Goal: Find specific page/section: Find specific page/section

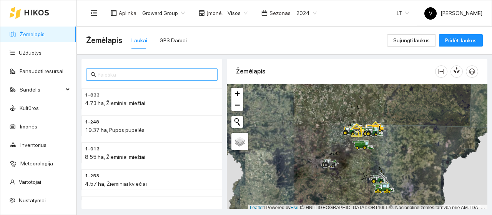
click at [133, 74] on input "text" at bounding box center [155, 74] width 115 height 8
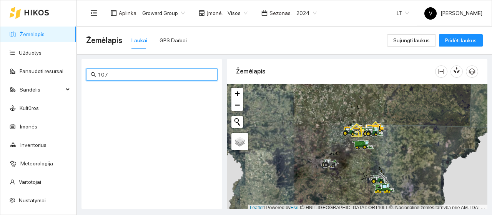
click at [130, 76] on input "107" at bounding box center [155, 74] width 115 height 8
type input "1"
type input "107"
click at [31, 33] on link "Žemėlapis" at bounding box center [32, 34] width 25 height 6
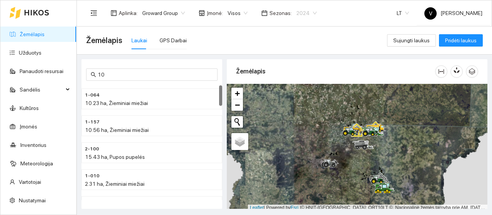
click at [309, 13] on span "2024" at bounding box center [306, 13] width 20 height 12
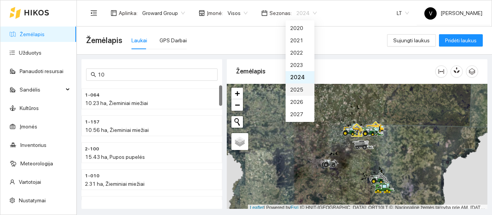
click at [298, 92] on div "2025" at bounding box center [300, 89] width 20 height 8
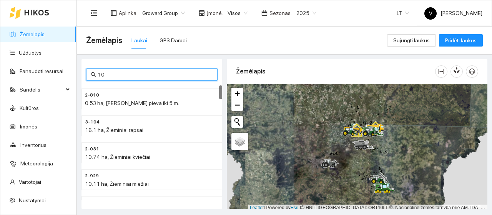
click at [131, 73] on input "10" at bounding box center [155, 74] width 115 height 8
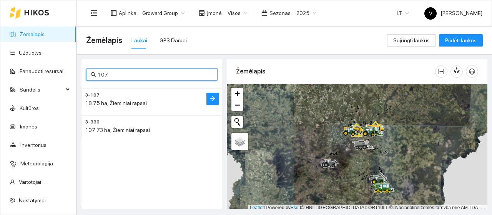
type input "107"
click at [114, 103] on span "18.75 ha, Žieminiai rapsai" at bounding box center [116, 103] width 62 height 6
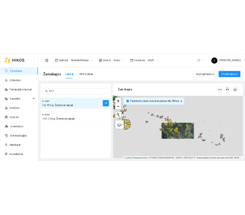
scroll to position [2, 0]
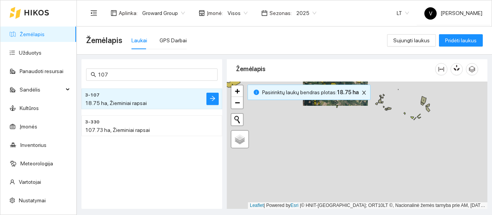
drag, startPoint x: 356, startPoint y: 161, endPoint x: 333, endPoint y: 90, distance: 74.6
click at [334, 91] on div at bounding box center [357, 144] width 260 height 127
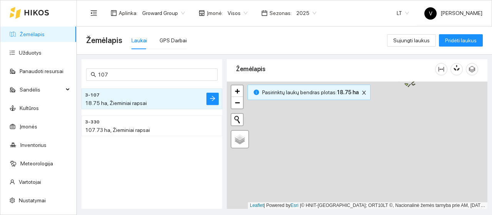
drag, startPoint x: 357, startPoint y: 181, endPoint x: 346, endPoint y: 110, distance: 72.4
click at [346, 110] on div at bounding box center [357, 144] width 260 height 127
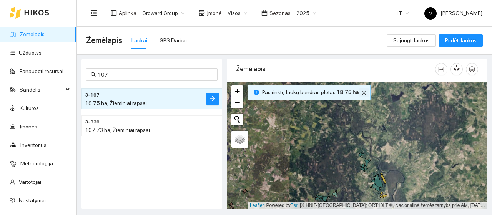
click at [361, 90] on icon "close" at bounding box center [363, 92] width 5 height 5
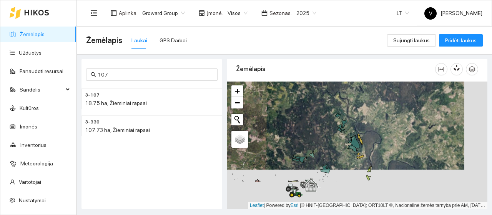
drag, startPoint x: 310, startPoint y: 123, endPoint x: 271, endPoint y: 51, distance: 82.1
click at [271, 51] on main "Žemėlapis Laukai GPS Darbai Sujungti laukus Pridėti laukus 107 3-107 18.75 ha, …" at bounding box center [284, 121] width 415 height 188
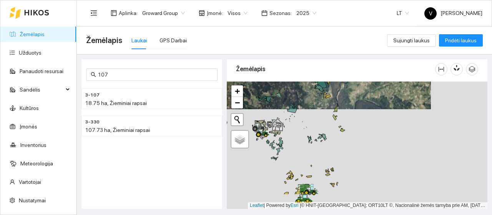
drag, startPoint x: 304, startPoint y: 125, endPoint x: 291, endPoint y: 84, distance: 43.1
click at [291, 84] on div at bounding box center [357, 144] width 260 height 127
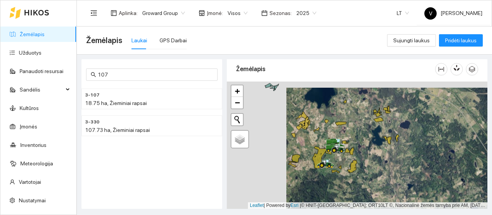
drag, startPoint x: 310, startPoint y: 153, endPoint x: 376, endPoint y: 163, distance: 66.0
click at [376, 163] on div at bounding box center [357, 144] width 260 height 127
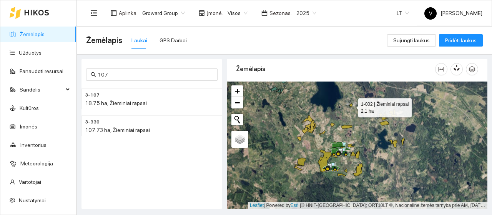
click at [351, 106] on icon at bounding box center [350, 104] width 3 height 3
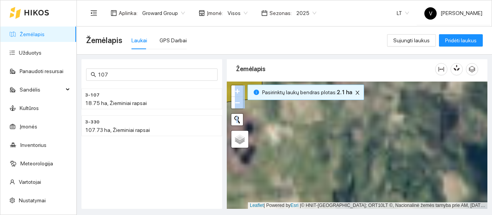
drag, startPoint x: 293, startPoint y: 116, endPoint x: 417, endPoint y: 146, distance: 127.8
click at [417, 146] on div at bounding box center [357, 144] width 260 height 127
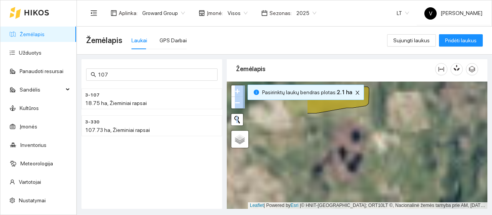
drag, startPoint x: 345, startPoint y: 139, endPoint x: 452, endPoint y: 147, distance: 107.5
click at [452, 147] on div at bounding box center [357, 144] width 260 height 127
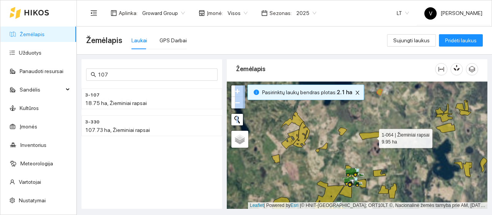
click at [371, 136] on icon at bounding box center [370, 136] width 23 height 8
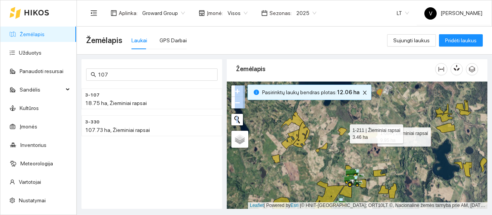
click at [343, 132] on icon at bounding box center [342, 131] width 9 height 8
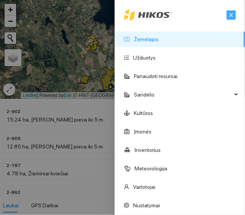
click at [229, 14] on icon "close" at bounding box center [231, 14] width 5 height 5
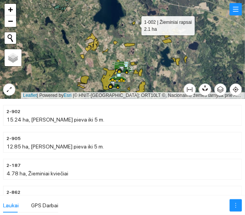
click at [135, 24] on icon at bounding box center [134, 23] width 3 height 3
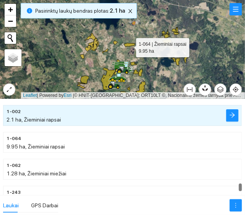
click at [129, 46] on icon at bounding box center [129, 45] width 11 height 4
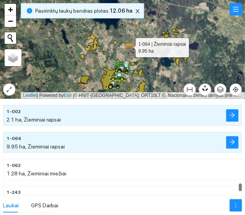
scroll to position [9300, 0]
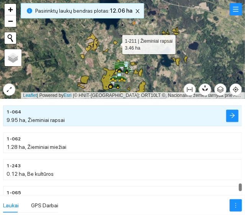
click at [115, 43] on icon at bounding box center [115, 43] width 5 height 4
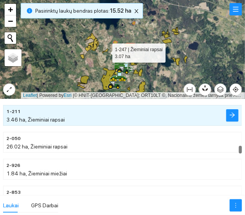
click at [107, 51] on icon at bounding box center [105, 50] width 6 height 5
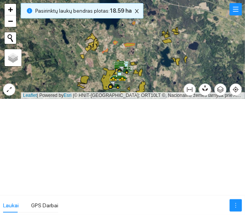
scroll to position [3027, 0]
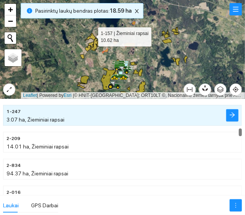
click at [91, 35] on icon at bounding box center [90, 37] width 11 height 8
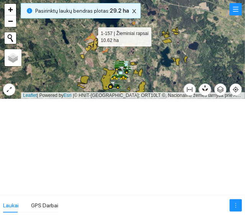
scroll to position [14014, 0]
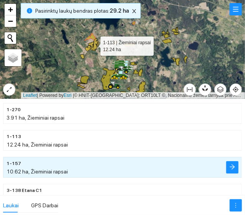
click at [95, 44] on icon at bounding box center [95, 44] width 8 height 13
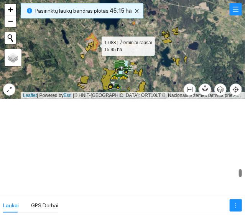
scroll to position [7661, 0]
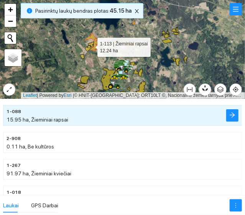
click at [91, 45] on icon at bounding box center [89, 46] width 9 height 10
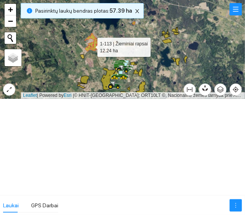
scroll to position [14012, 0]
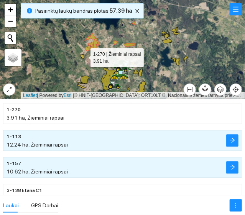
click at [84, 56] on icon at bounding box center [82, 56] width 4 height 5
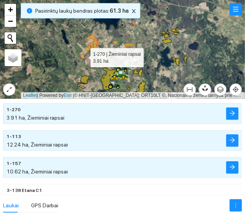
scroll to position [14009, 0]
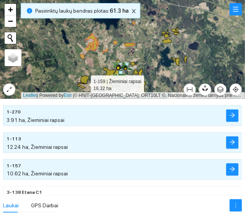
click at [84, 83] on icon at bounding box center [85, 80] width 8 height 8
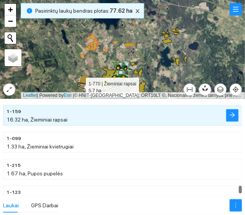
click at [79, 85] on icon at bounding box center [82, 85] width 8 height 6
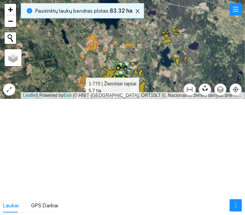
scroll to position [13096, 0]
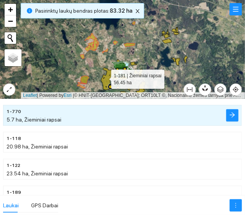
click at [104, 77] on icon at bounding box center [108, 79] width 15 height 22
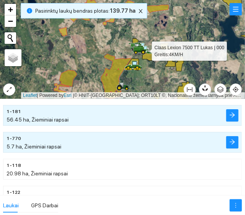
click at [137, 60] on div at bounding box center [137, 53] width 5 height 19
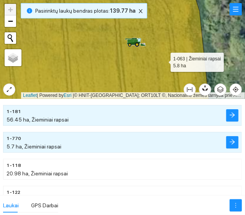
click at [165, 61] on icon at bounding box center [92, 49] width 235 height 119
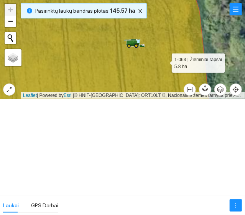
scroll to position [8463, 0]
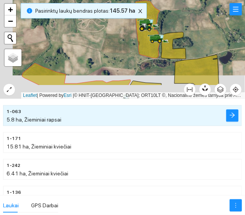
drag, startPoint x: 83, startPoint y: 73, endPoint x: 103, endPoint y: 37, distance: 40.8
click at [103, 37] on div at bounding box center [122, 49] width 245 height 99
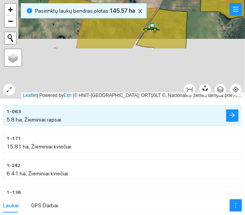
drag, startPoint x: 91, startPoint y: 76, endPoint x: 109, endPoint y: 16, distance: 62.7
click at [109, 16] on div at bounding box center [122, 49] width 245 height 99
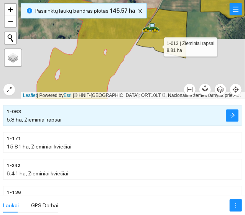
click at [157, 45] on icon at bounding box center [161, 33] width 51 height 49
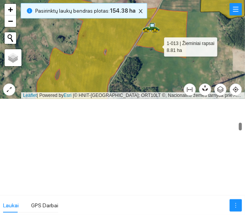
scroll to position [2384, 0]
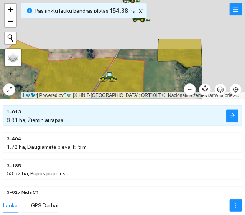
drag, startPoint x: 134, startPoint y: 71, endPoint x: 101, endPoint y: 110, distance: 51.7
click at [101, 110] on div at bounding box center [122, 107] width 245 height 215
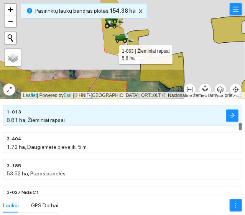
click at [113, 53] on icon at bounding box center [113, 27] width 25 height 58
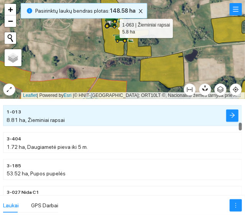
click at [113, 53] on icon at bounding box center [113, 27] width 25 height 58
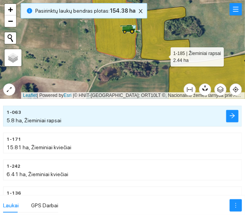
click at [164, 55] on icon at bounding box center [166, 34] width 50 height 54
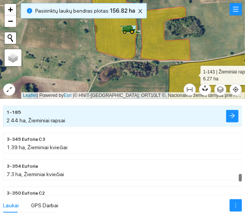
click at [194, 73] on icon at bounding box center [212, 80] width 89 height 56
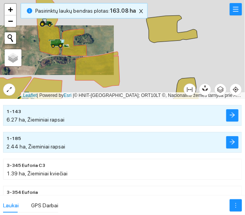
drag, startPoint x: 125, startPoint y: 63, endPoint x: 76, endPoint y: 85, distance: 53.1
click at [53, 74] on div at bounding box center [122, 49] width 245 height 99
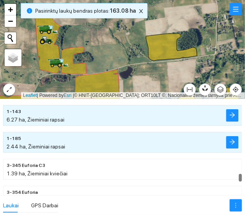
click at [174, 46] on icon at bounding box center [171, 46] width 51 height 27
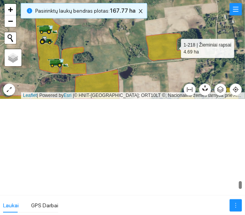
scroll to position [9019, 0]
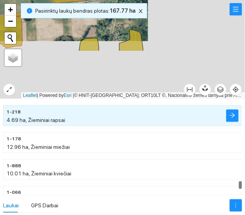
drag, startPoint x: 224, startPoint y: 56, endPoint x: 127, endPoint y: -1, distance: 113.0
click at [127, 0] on html at bounding box center [122, 107] width 245 height 215
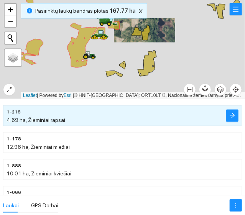
drag, startPoint x: 161, startPoint y: 56, endPoint x: 163, endPoint y: 10, distance: 45.8
click at [163, 10] on div at bounding box center [122, 49] width 245 height 99
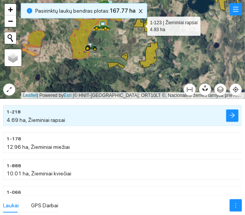
click at [141, 24] on icon at bounding box center [139, 23] width 10 height 8
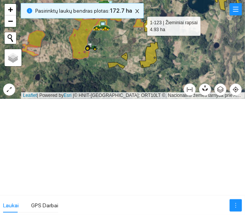
scroll to position [9630, 0]
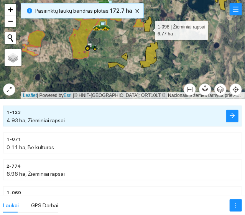
click at [148, 28] on icon at bounding box center [148, 24] width 8 height 15
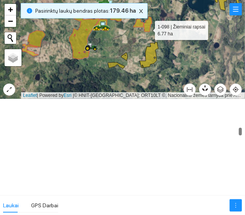
scroll to position [2944, 0]
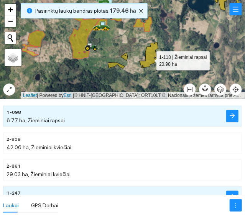
click at [150, 59] on icon at bounding box center [149, 54] width 19 height 25
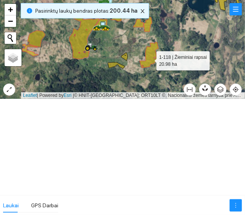
scroll to position [13111, 0]
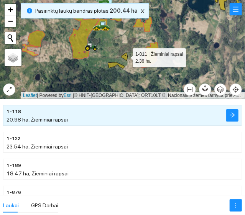
click at [126, 56] on icon at bounding box center [124, 57] width 7 height 8
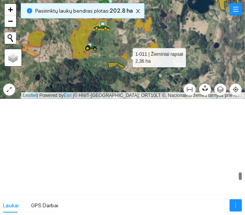
scroll to position [8004, 0]
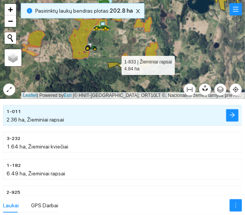
click at [115, 63] on icon at bounding box center [116, 65] width 17 height 6
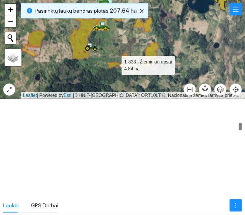
scroll to position [2357, 0]
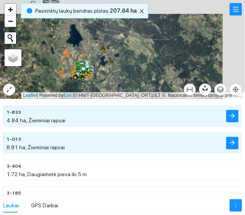
drag, startPoint x: 88, startPoint y: 57, endPoint x: 65, endPoint y: 71, distance: 26.5
click at [65, 71] on div at bounding box center [122, 49] width 245 height 99
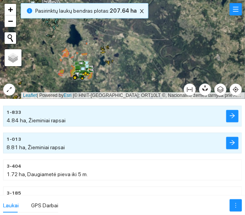
click at [51, 65] on div at bounding box center [122, 49] width 245 height 99
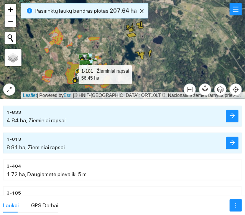
click at [75, 70] on icon at bounding box center [73, 72] width 15 height 22
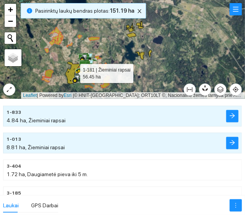
click at [73, 71] on icon at bounding box center [73, 72] width 15 height 22
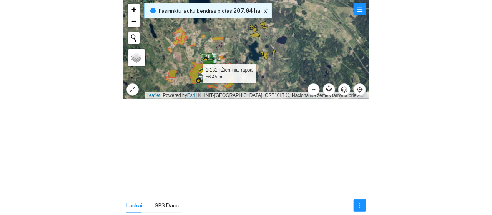
scroll to position [13056, 0]
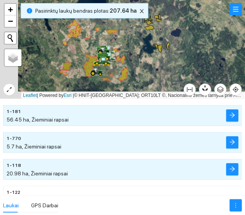
drag, startPoint x: 146, startPoint y: 53, endPoint x: 164, endPoint y: 46, distance: 19.5
click at [164, 46] on div at bounding box center [122, 49] width 245 height 99
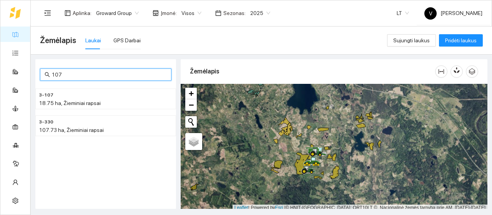
click at [81, 73] on input "107" at bounding box center [108, 74] width 115 height 8
type input "1"
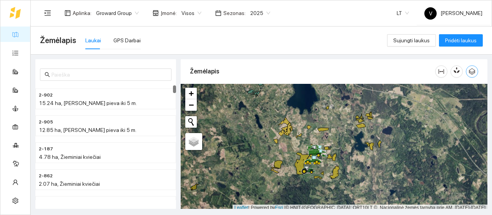
click at [245, 69] on icon "button" at bounding box center [471, 71] width 7 height 7
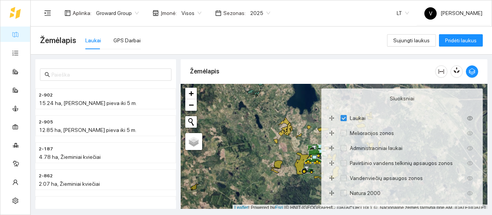
scroll to position [2, 0]
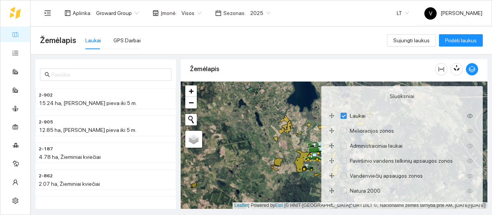
click at [245, 109] on div at bounding box center [334, 144] width 306 height 127
click at [245, 68] on icon "button" at bounding box center [471, 69] width 7 height 7
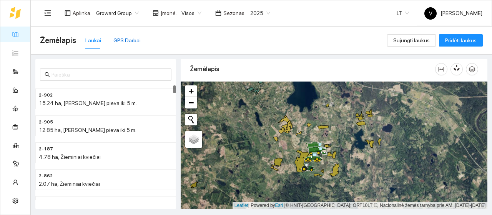
click at [131, 43] on div "GPS Darbai" at bounding box center [126, 40] width 27 height 8
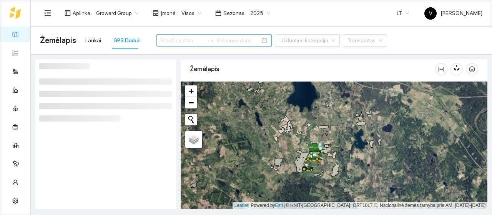
click at [244, 38] on div at bounding box center [213, 40] width 115 height 12
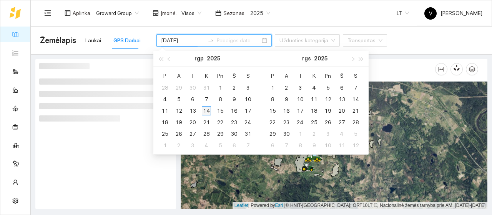
click at [204, 110] on div "14" at bounding box center [206, 110] width 9 height 9
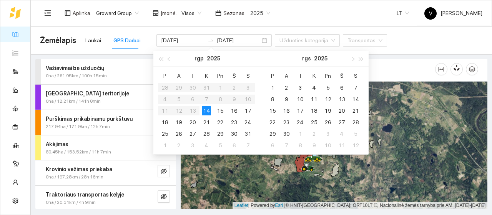
click at [205, 109] on div "14" at bounding box center [206, 110] width 9 height 9
type input "[DATE]"
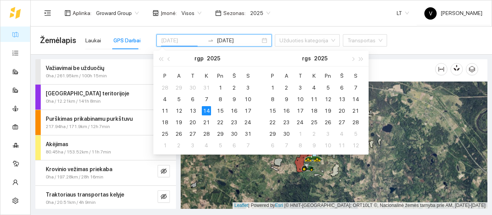
type input "[DATE]"
click at [206, 112] on div "14" at bounding box center [206, 110] width 9 height 9
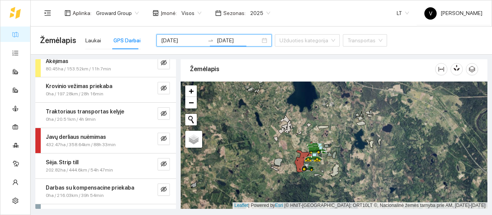
scroll to position [86, 0]
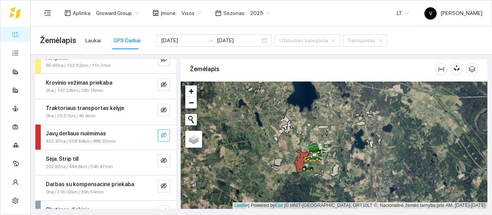
click at [161, 137] on span "eye-invisible" at bounding box center [164, 135] width 6 height 7
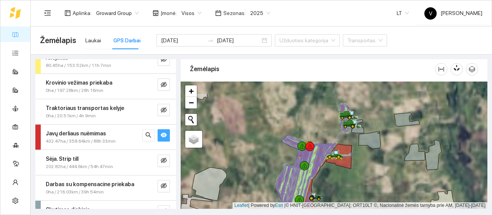
drag, startPoint x: 361, startPoint y: 152, endPoint x: 357, endPoint y: 130, distance: 21.8
click at [245, 130] on div at bounding box center [334, 144] width 306 height 127
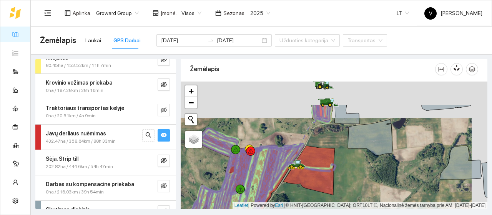
drag, startPoint x: 374, startPoint y: 103, endPoint x: 358, endPoint y: 139, distance: 39.4
click at [245, 139] on icon at bounding box center [370, 137] width 45 height 36
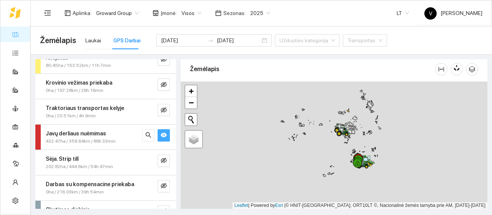
drag, startPoint x: 338, startPoint y: 131, endPoint x: 339, endPoint y: 146, distance: 15.8
click at [245, 136] on icon at bounding box center [343, 132] width 14 height 8
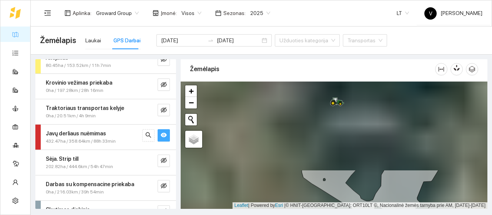
drag, startPoint x: 335, startPoint y: 127, endPoint x: 340, endPoint y: 216, distance: 88.9
click at [245, 214] on html "Žemėlapis Užduotys Panaudoti resursai Sandėlis Kultūros Įmonės Inventorius Mete…" at bounding box center [246, 107] width 492 height 215
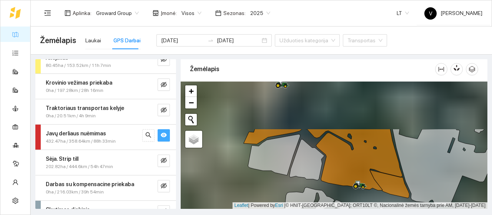
drag, startPoint x: 325, startPoint y: 137, endPoint x: 348, endPoint y: 199, distance: 66.0
click at [245, 199] on div at bounding box center [334, 144] width 306 height 127
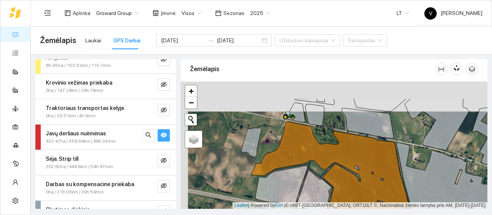
drag, startPoint x: 293, startPoint y: 118, endPoint x: 308, endPoint y: 168, distance: 52.0
click at [245, 168] on icon at bounding box center [330, 171] width 159 height 100
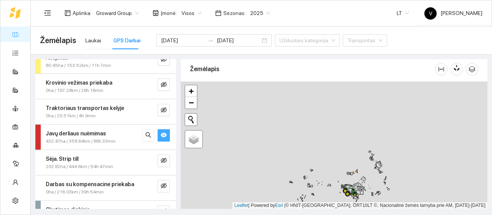
drag, startPoint x: 314, startPoint y: 125, endPoint x: 337, endPoint y: 192, distance: 70.7
click at [245, 192] on div at bounding box center [334, 144] width 306 height 127
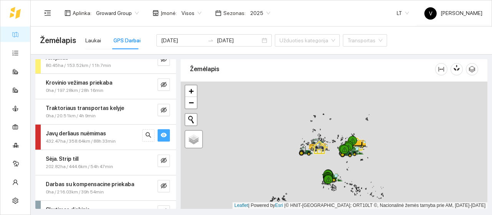
drag, startPoint x: 323, startPoint y: 138, endPoint x: 336, endPoint y: 186, distance: 50.0
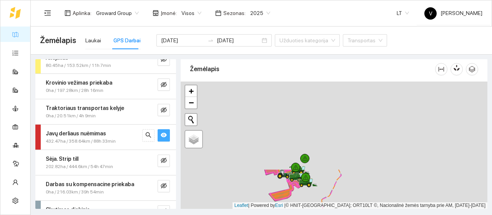
drag, startPoint x: 300, startPoint y: 101, endPoint x: 306, endPoint y: 202, distance: 101.6
click at [245, 202] on div at bounding box center [334, 144] width 306 height 127
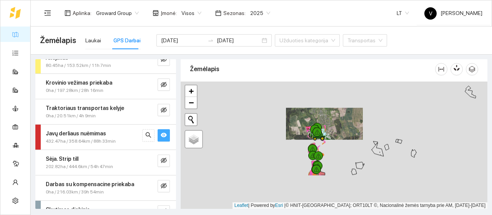
drag, startPoint x: 314, startPoint y: 178, endPoint x: 320, endPoint y: 118, distance: 60.5
click at [245, 129] on icon at bounding box center [317, 131] width 6 height 5
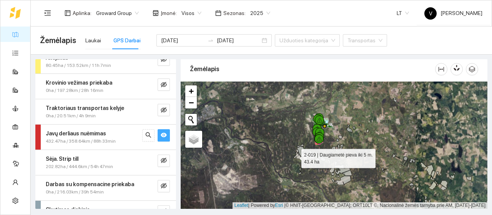
drag, startPoint x: 294, startPoint y: 156, endPoint x: 313, endPoint y: 199, distance: 46.4
click at [245, 159] on icon at bounding box center [297, 154] width 8 height 10
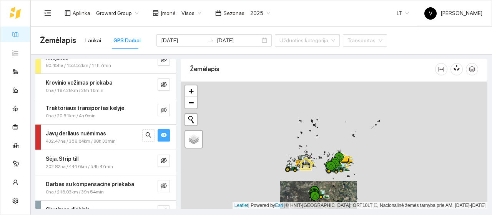
drag, startPoint x: 310, startPoint y: 158, endPoint x: 319, endPoint y: 162, distance: 9.3
click at [245, 162] on icon at bounding box center [306, 164] width 14 height 14
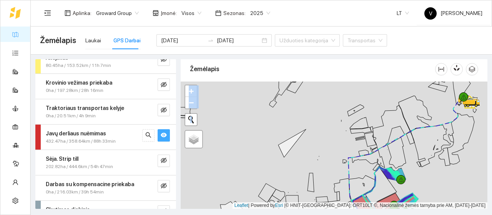
drag, startPoint x: 340, startPoint y: 186, endPoint x: 325, endPoint y: 107, distance: 79.9
click at [245, 108] on div at bounding box center [334, 144] width 306 height 127
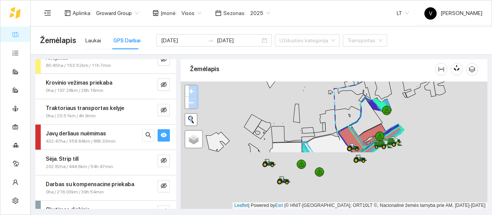
drag, startPoint x: 347, startPoint y: 172, endPoint x: 333, endPoint y: 93, distance: 81.1
click at [245, 93] on div at bounding box center [334, 144] width 306 height 127
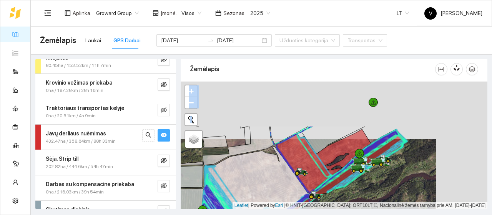
drag, startPoint x: 399, startPoint y: 142, endPoint x: 348, endPoint y: 200, distance: 77.3
click at [245, 200] on div at bounding box center [334, 144] width 306 height 127
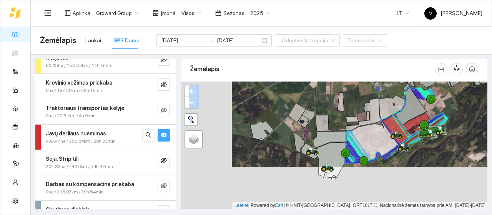
drag, startPoint x: 348, startPoint y: 150, endPoint x: 401, endPoint y: 137, distance: 54.6
click at [245, 137] on icon at bounding box center [400, 137] width 2 height 2
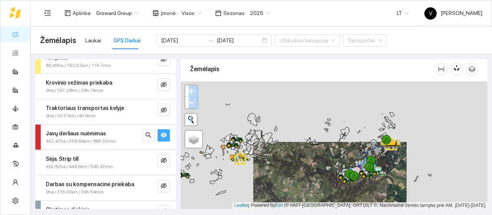
drag, startPoint x: 353, startPoint y: 126, endPoint x: 342, endPoint y: 163, distance: 38.6
click at [245, 163] on div at bounding box center [334, 144] width 306 height 127
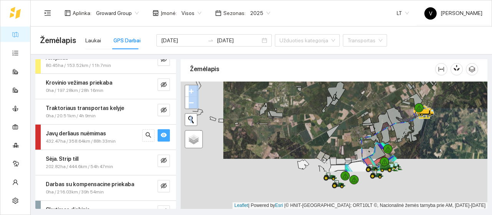
drag, startPoint x: 310, startPoint y: 161, endPoint x: 363, endPoint y: 126, distance: 63.6
click at [245, 110] on div at bounding box center [334, 144] width 306 height 127
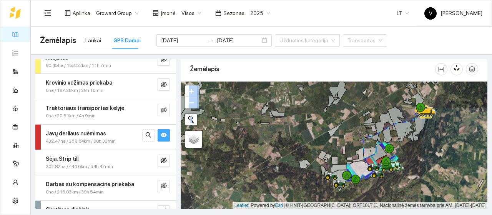
click at [161, 136] on icon "eye" at bounding box center [164, 135] width 6 height 5
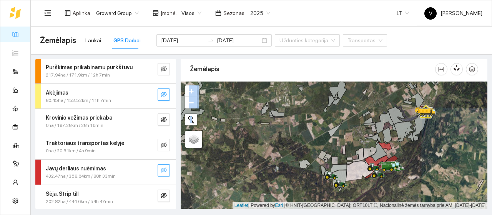
scroll to position [52, 0]
click at [155, 161] on div "Javų derliaus nuėmimas 432.47ha / 358.64km / 88h 33min" at bounding box center [105, 171] width 141 height 25
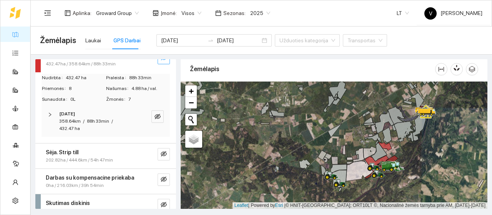
scroll to position [172, 0]
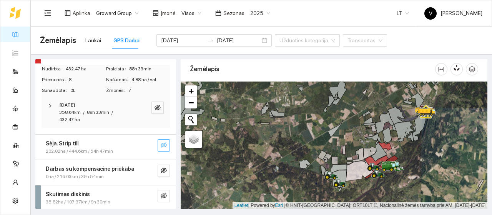
click at [161, 146] on icon "eye-invisible" at bounding box center [164, 145] width 6 height 6
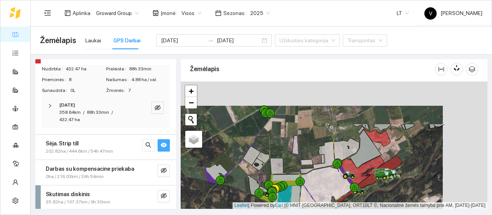
drag, startPoint x: 403, startPoint y: 121, endPoint x: 367, endPoint y: 178, distance: 67.7
click at [245, 178] on icon at bounding box center [360, 172] width 47 height 32
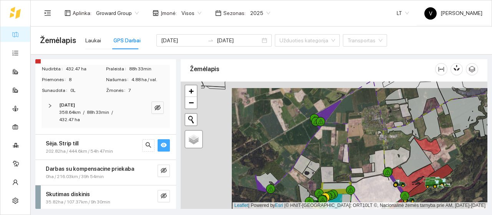
drag, startPoint x: 342, startPoint y: 150, endPoint x: 406, endPoint y: 156, distance: 64.4
click at [245, 156] on icon at bounding box center [397, 158] width 26 height 25
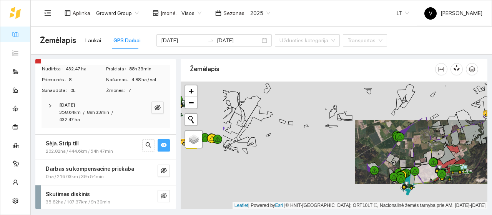
drag, startPoint x: 299, startPoint y: 143, endPoint x: 357, endPoint y: 155, distance: 59.1
click at [245, 155] on div at bounding box center [334, 144] width 306 height 127
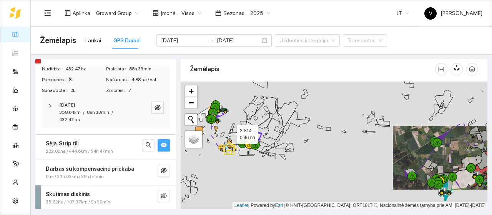
drag, startPoint x: 229, startPoint y: 132, endPoint x: 310, endPoint y: 139, distance: 80.6
click at [231, 132] on icon at bounding box center [230, 131] width 2 height 1
